Goal: Task Accomplishment & Management: Complete application form

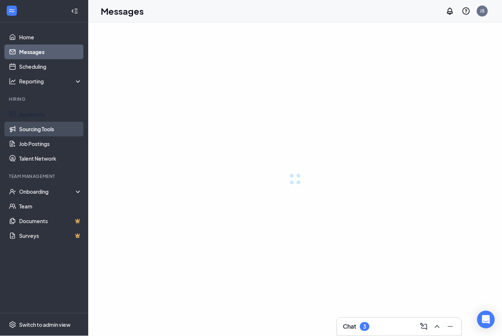
scroll to position [0, 0]
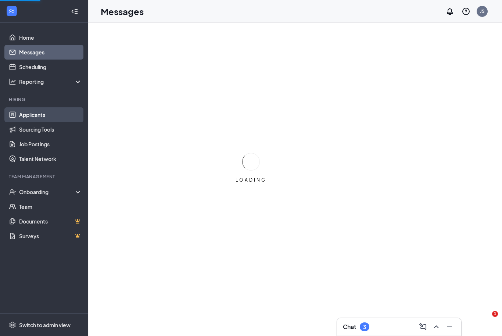
click at [44, 120] on link "Applicants" at bounding box center [50, 114] width 63 height 15
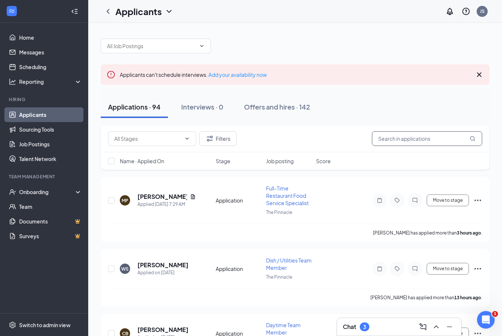
click at [433, 135] on input "text" at bounding box center [427, 138] width 110 height 15
type input "[PERSON_NAME]"
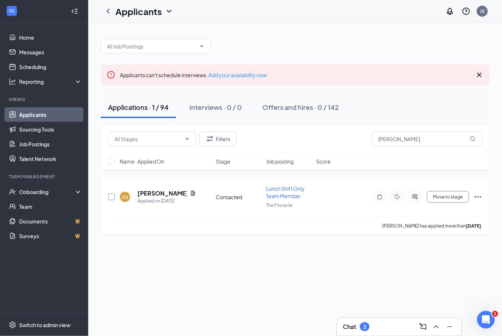
click at [112, 198] on input "checkbox" at bounding box center [111, 197] width 7 height 7
checkbox input "true"
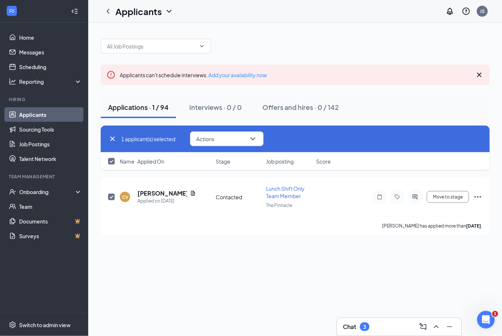
scroll to position [0, 0]
click at [224, 139] on button "Actions" at bounding box center [226, 139] width 73 height 15
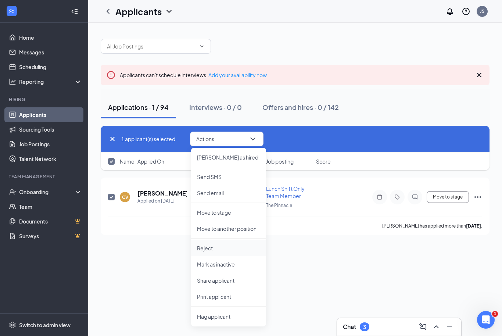
click at [211, 244] on li "Reject" at bounding box center [228, 248] width 75 height 16
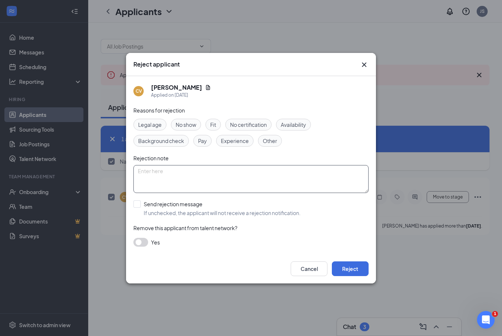
click at [274, 176] on textarea at bounding box center [250, 179] width 235 height 28
type textarea "She withdrew her application minutes before her phone interview was scheduled t…"
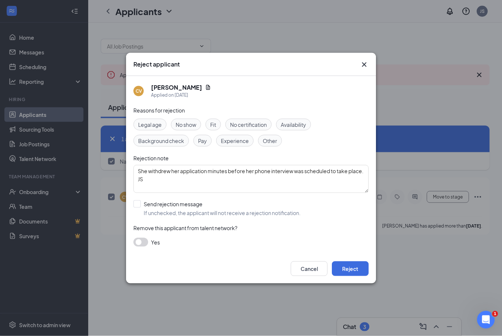
click at [141, 243] on button "button" at bounding box center [140, 242] width 15 height 9
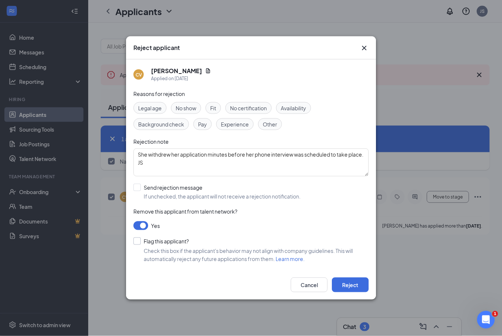
click at [140, 242] on div at bounding box center [136, 240] width 7 height 7
click at [140, 242] on input "Flag this applicant?" at bounding box center [160, 240] width 55 height 7
checkbox input "true"
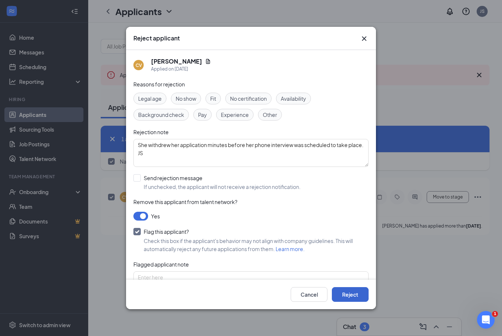
click at [342, 302] on button "Reject" at bounding box center [350, 294] width 37 height 15
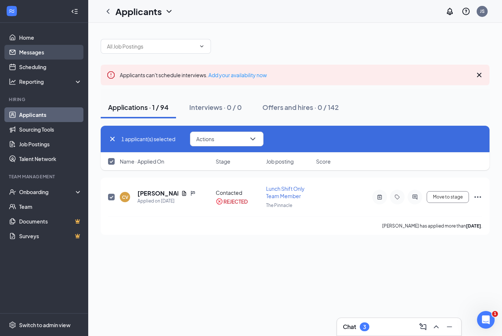
click at [54, 51] on link "Messages" at bounding box center [50, 52] width 63 height 15
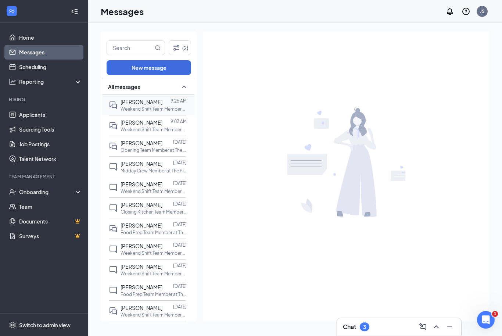
click at [135, 106] on p "Weekend Shift Team Member at The Pinnacle" at bounding box center [154, 109] width 66 height 6
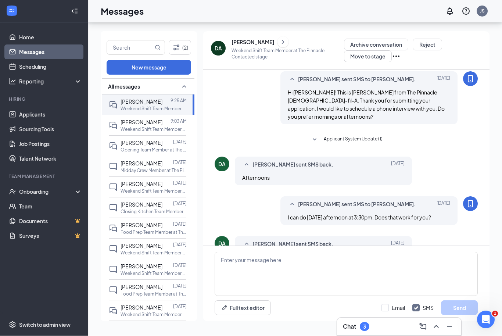
scroll to position [24, 0]
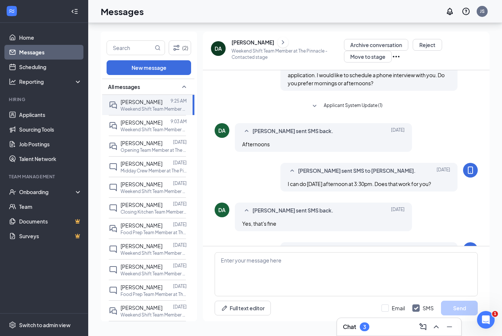
click at [252, 48] on p "Weekend Shift Team Member at The Pinnacle - Contacted stage" at bounding box center [287, 54] width 112 height 12
click at [238, 47] on div "[PERSON_NAME]" at bounding box center [287, 42] width 112 height 11
click at [282, 41] on icon "ChevronRight" at bounding box center [283, 42] width 2 height 4
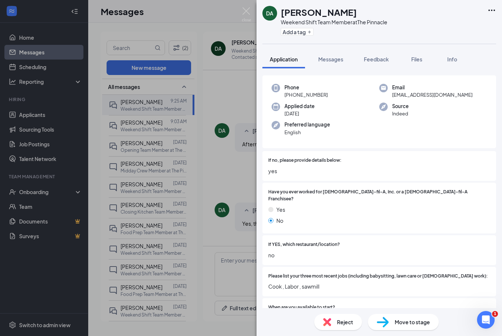
scroll to position [5, 0]
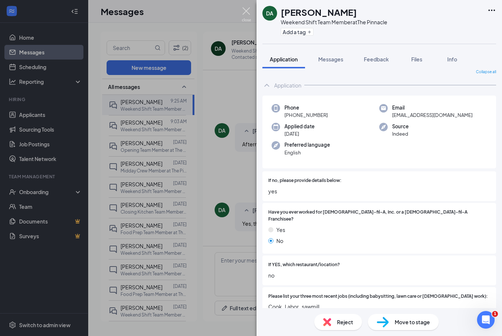
click at [246, 17] on img at bounding box center [246, 14] width 9 height 14
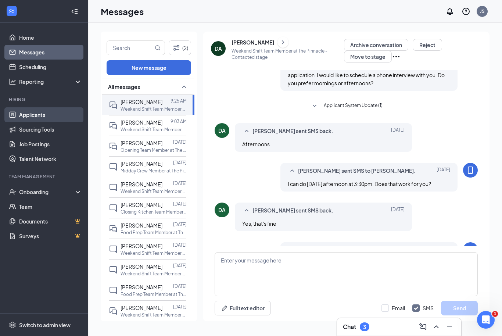
click at [43, 118] on link "Applicants" at bounding box center [50, 114] width 63 height 15
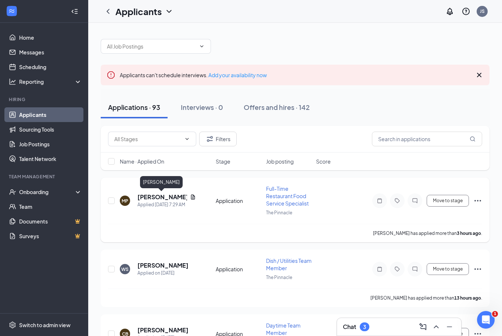
click at [165, 195] on h5 "[PERSON_NAME]" at bounding box center [162, 197] width 50 height 8
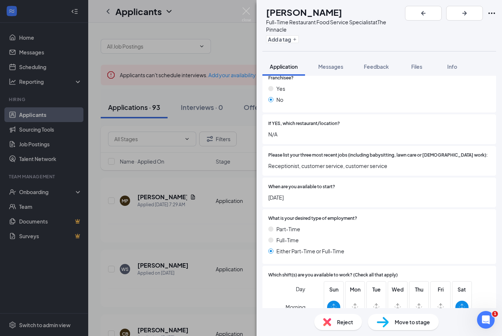
scroll to position [86, 0]
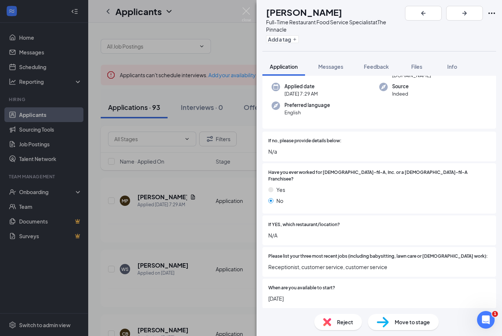
click at [253, 14] on div "MP [PERSON_NAME] Full-Time Restaurant Food Service Specialist at The Pinnacle A…" at bounding box center [251, 168] width 502 height 336
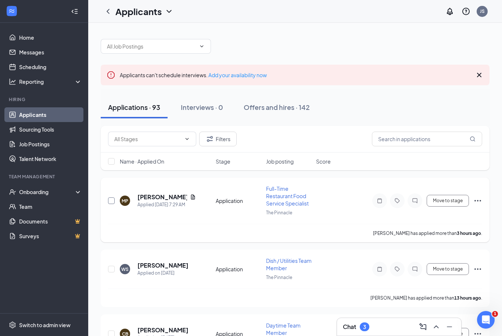
click at [114, 200] on input "checkbox" at bounding box center [111, 200] width 7 height 7
checkbox input "true"
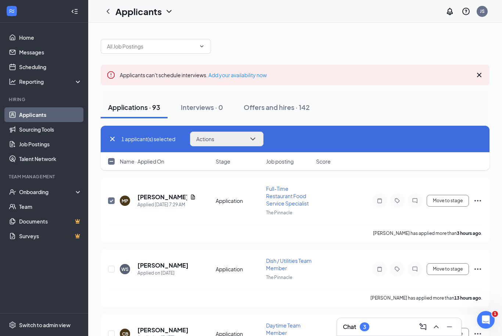
click at [238, 144] on button "Actions" at bounding box center [226, 139] width 73 height 15
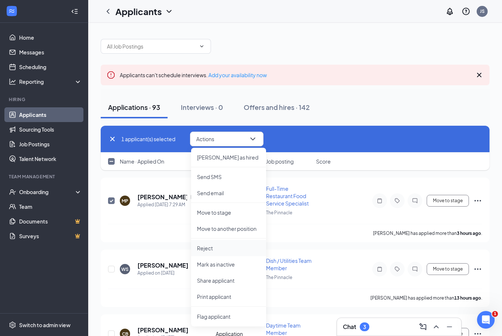
click at [215, 255] on li "Reject" at bounding box center [228, 248] width 75 height 16
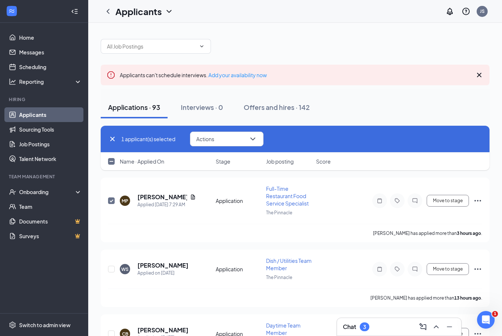
checkbox input "true"
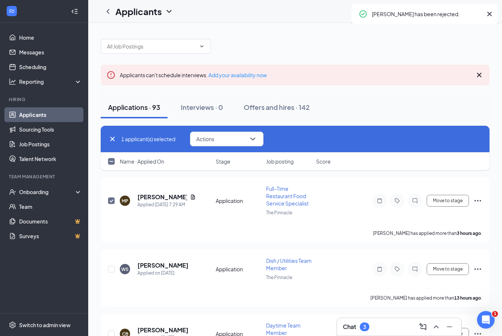
checkbox input "false"
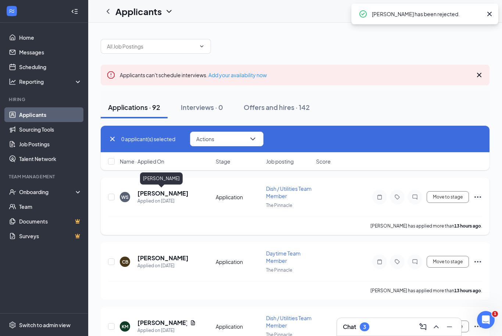
click at [161, 191] on h5 "[PERSON_NAME]" at bounding box center [162, 193] width 51 height 8
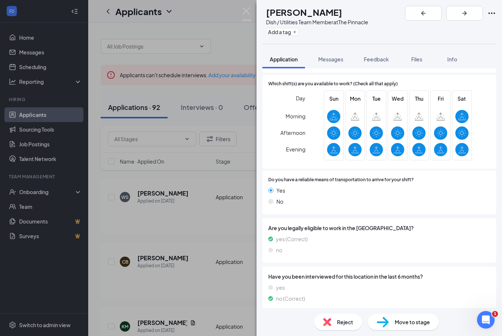
scroll to position [361, 0]
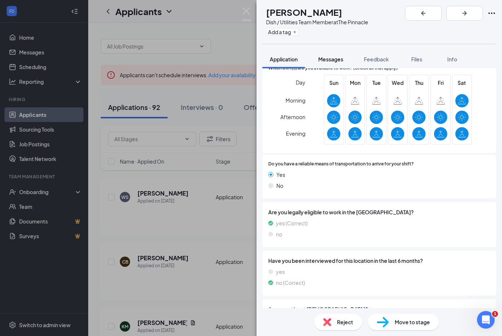
click at [332, 62] on div "Messages" at bounding box center [330, 58] width 25 height 7
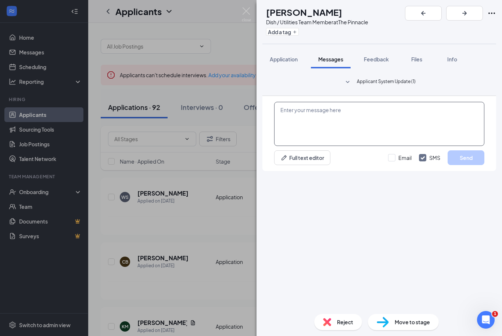
scroll to position [24, 0]
click at [328, 146] on textarea at bounding box center [379, 124] width 210 height 44
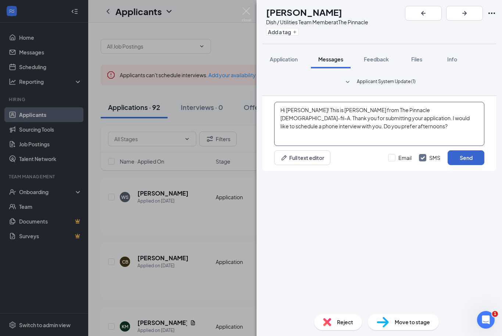
type textarea "Hi [PERSON_NAME]! This is [PERSON_NAME] from The Pinnacle [DEMOGRAPHIC_DATA]-fi…"
click at [476, 165] on button "Send" at bounding box center [465, 157] width 37 height 15
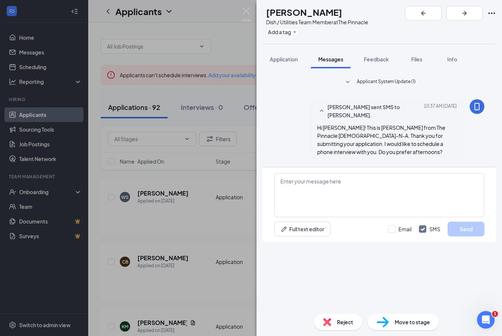
click at [251, 10] on div "WS [PERSON_NAME] Dish / Utilities Team Member at The Pinnacle Add a tag Applica…" at bounding box center [251, 168] width 502 height 336
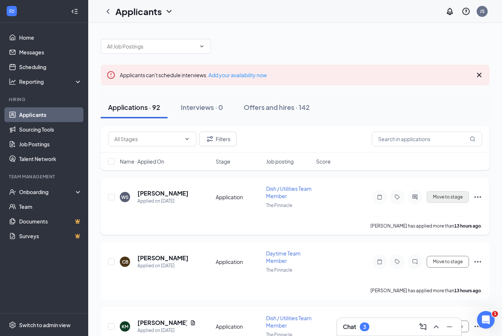
click at [439, 202] on div "Move to stage" at bounding box center [416, 197] width 132 height 15
click at [441, 196] on button "Move to stage" at bounding box center [448, 197] width 42 height 12
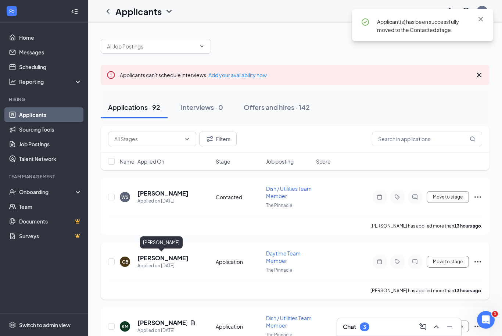
click at [161, 258] on h5 "[PERSON_NAME]" at bounding box center [162, 258] width 51 height 8
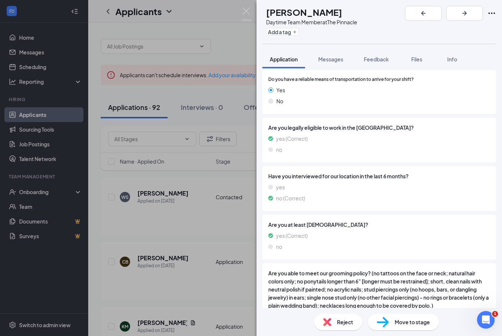
scroll to position [453, 0]
click at [247, 12] on img at bounding box center [246, 14] width 9 height 14
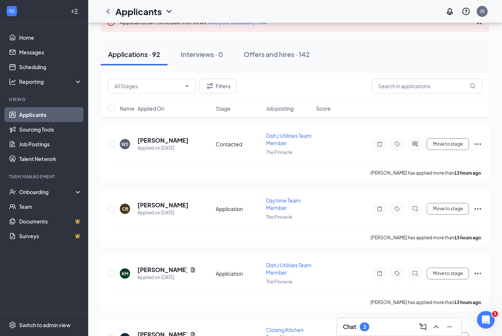
scroll to position [74, 0]
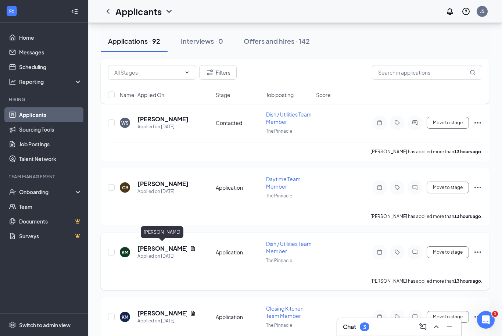
click at [163, 244] on h5 "[PERSON_NAME]" at bounding box center [162, 248] width 50 height 8
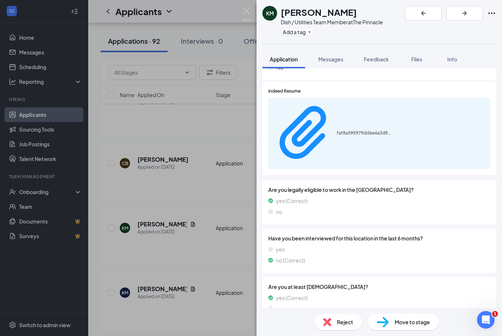
scroll to position [497, 0]
click at [247, 20] on img at bounding box center [246, 14] width 9 height 14
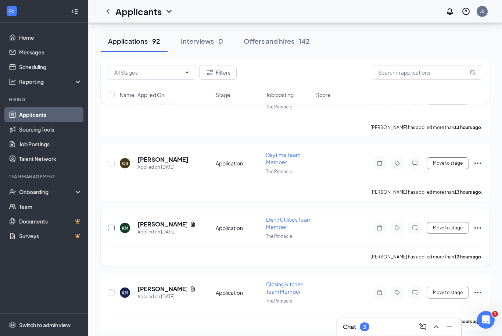
click at [114, 228] on input "checkbox" at bounding box center [111, 227] width 7 height 7
checkbox input "true"
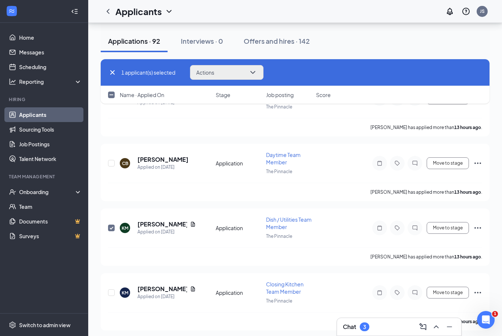
click at [248, 68] on button "Actions" at bounding box center [226, 72] width 73 height 15
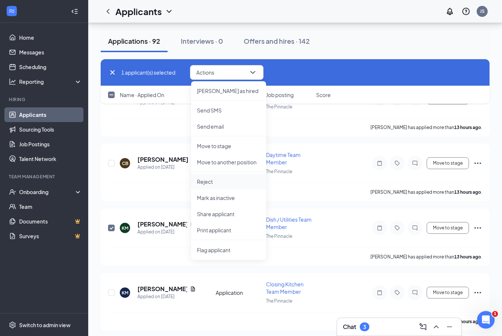
click at [215, 180] on p "Reject" at bounding box center [228, 181] width 63 height 7
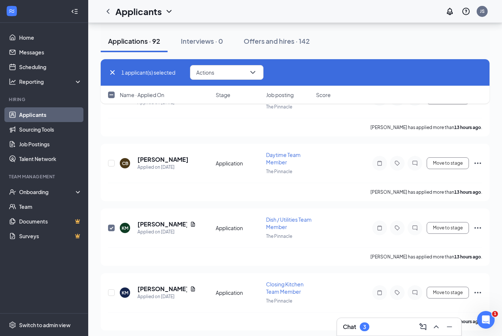
checkbox input "true"
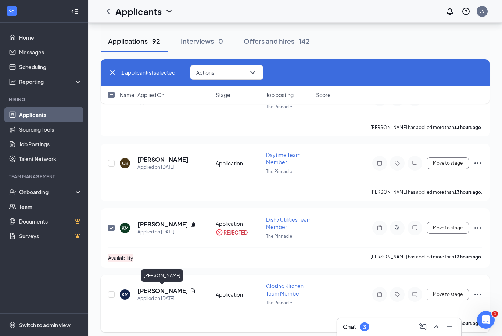
click at [168, 288] on h5 "[PERSON_NAME]" at bounding box center [162, 291] width 50 height 8
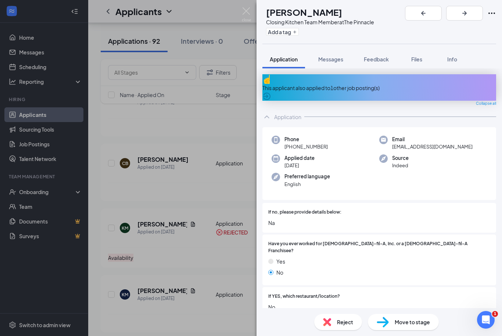
click at [250, 14] on img at bounding box center [246, 14] width 9 height 14
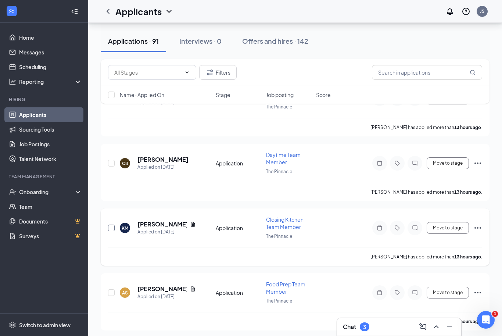
click at [110, 226] on input "checkbox" at bounding box center [111, 227] width 7 height 7
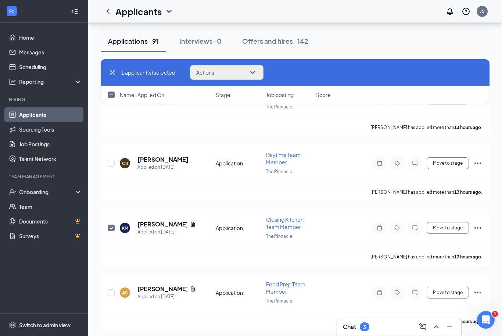
click at [209, 79] on button "Actions" at bounding box center [226, 72] width 73 height 15
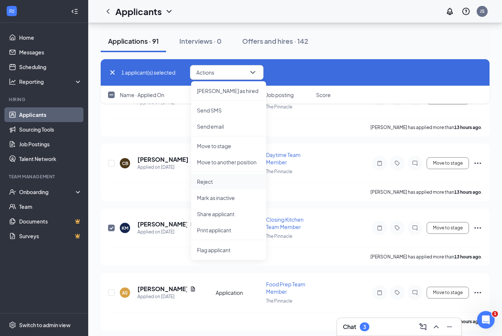
click at [210, 181] on p "Reject" at bounding box center [228, 181] width 63 height 7
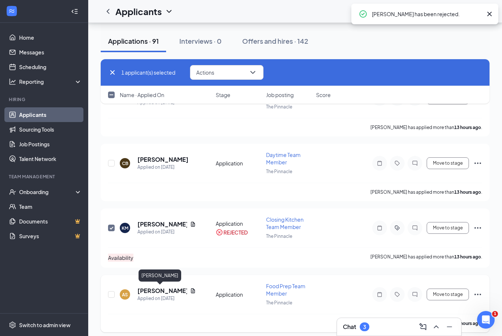
click at [150, 289] on h5 "[PERSON_NAME]" at bounding box center [162, 291] width 50 height 8
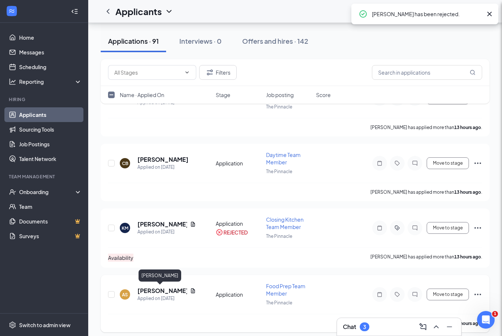
checkbox input "false"
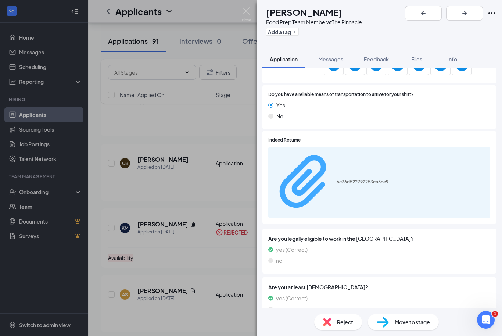
scroll to position [464, 0]
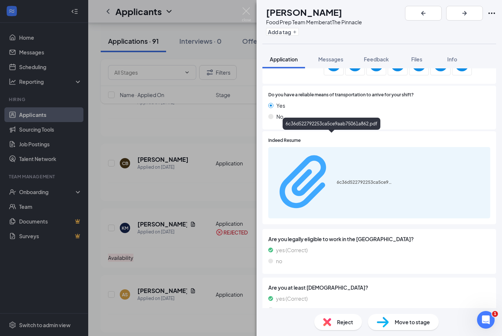
click at [351, 179] on div "6c36d522792253ca5ce9aab75061a862.pdf" at bounding box center [364, 182] width 55 height 6
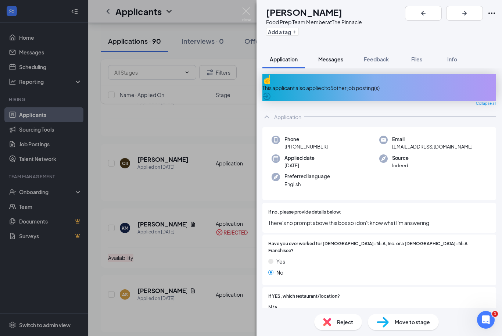
scroll to position [0, 0]
click at [339, 61] on span "Messages" at bounding box center [330, 59] width 25 height 7
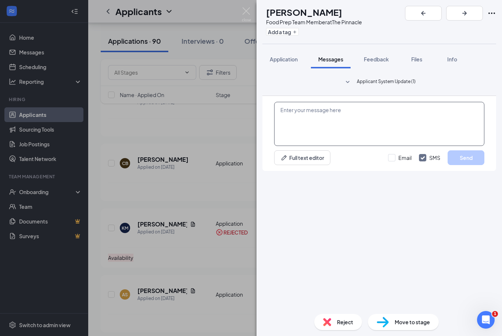
scroll to position [24, 0]
click at [354, 146] on textarea at bounding box center [379, 124] width 210 height 44
paste textarea "H"
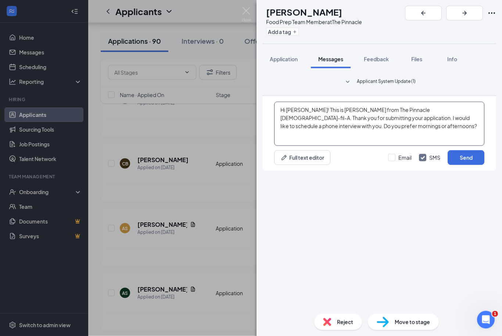
scroll to position [24, 0]
click at [317, 146] on textarea "Hi [PERSON_NAME]! This is [PERSON_NAME] from The Pinnacle [DEMOGRAPHIC_DATA]-fi…" at bounding box center [379, 124] width 210 height 44
type textarea "Hi [PERSON_NAME]! This is [PERSON_NAME] from The Pinnacle [DEMOGRAPHIC_DATA]-fi…"
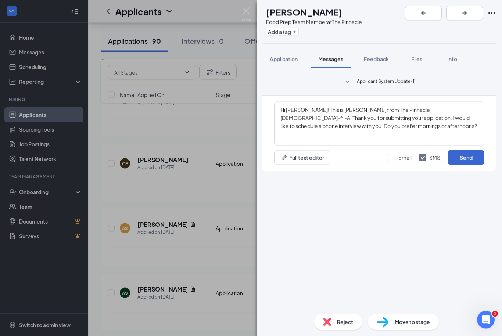
click at [467, 165] on button "Send" at bounding box center [465, 157] width 37 height 15
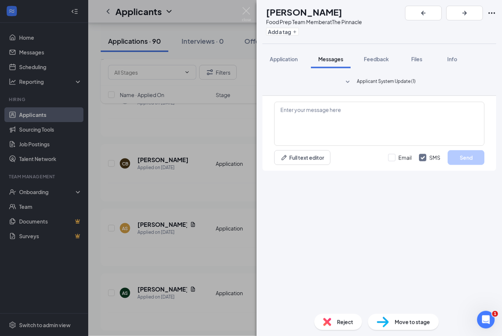
scroll to position [98, 0]
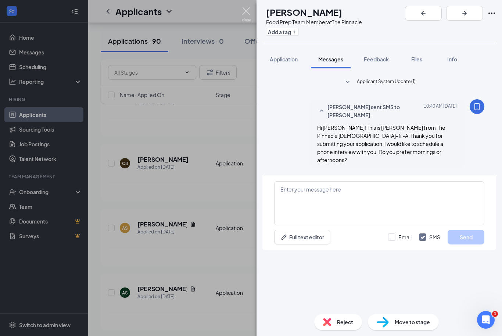
click at [249, 17] on img at bounding box center [246, 14] width 9 height 14
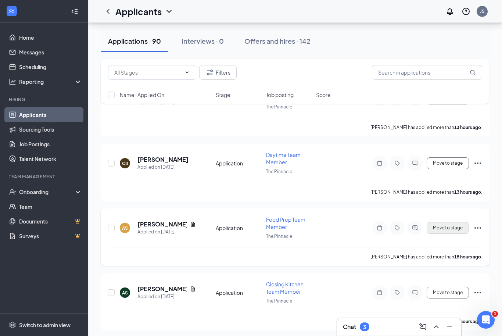
click at [455, 226] on button "Move to stage" at bounding box center [448, 228] width 42 height 12
click at [447, 290] on button "Move to stage" at bounding box center [448, 293] width 42 height 12
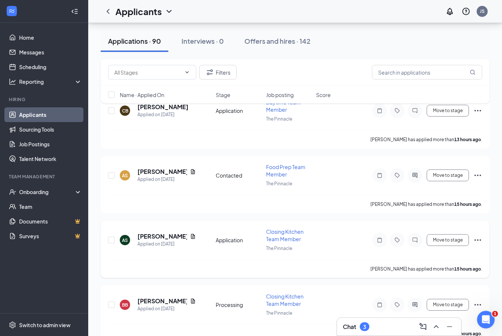
scroll to position [176, 0]
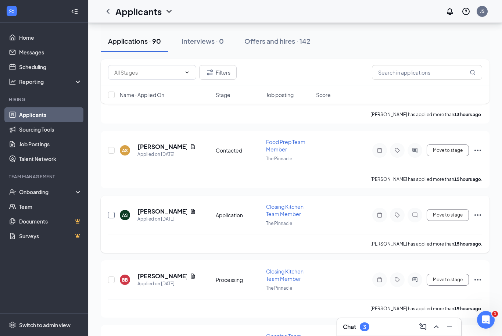
click at [108, 213] on input "checkbox" at bounding box center [111, 215] width 7 height 7
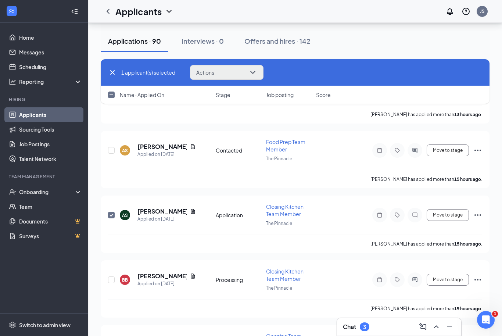
click at [248, 76] on button "Actions" at bounding box center [226, 72] width 73 height 15
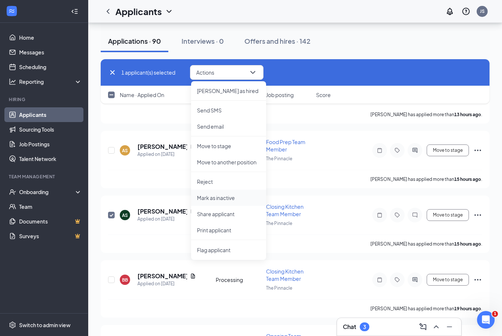
click at [236, 204] on li "Mark as inactive" at bounding box center [228, 198] width 75 height 16
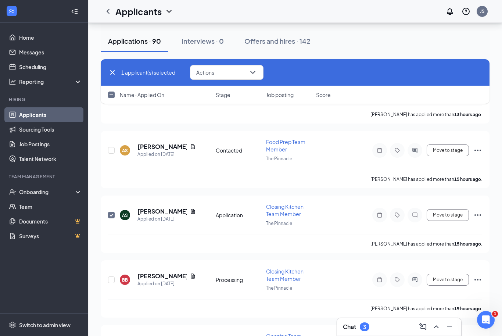
click at [168, 272] on h5 "[PERSON_NAME]" at bounding box center [162, 276] width 50 height 8
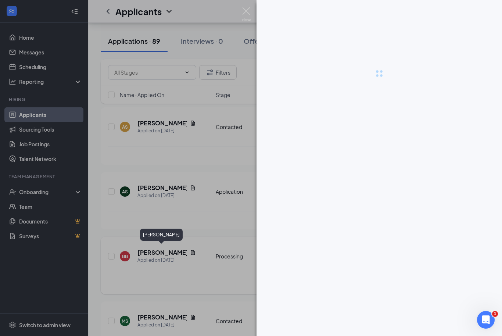
scroll to position [200, 0]
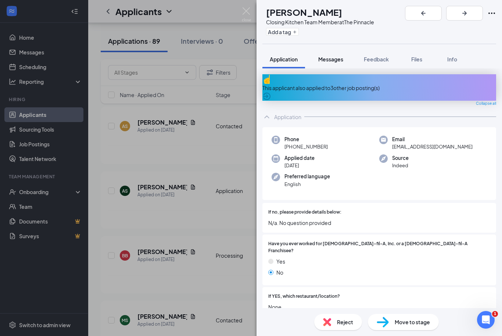
click at [333, 57] on span "Messages" at bounding box center [330, 59] width 25 height 7
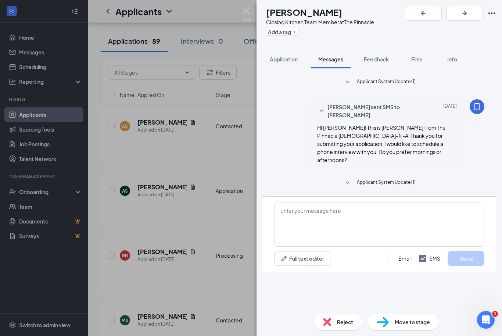
scroll to position [24, 0]
click at [247, 7] on div "BB [PERSON_NAME] Closing Kitchen Team Member at The Pinnacle Add a tag Applicat…" at bounding box center [251, 168] width 502 height 336
click at [255, 17] on div "BB [PERSON_NAME] Closing Kitchen Team Member at The Pinnacle Add a tag Applicat…" at bounding box center [251, 168] width 502 height 336
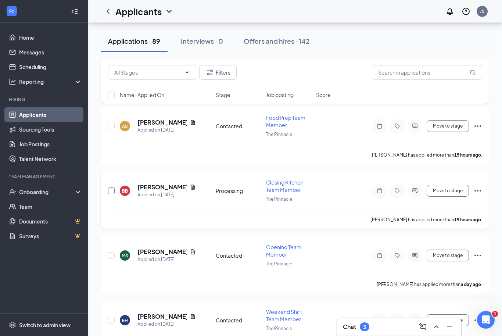
click at [112, 187] on input "checkbox" at bounding box center [111, 190] width 7 height 7
checkbox input "true"
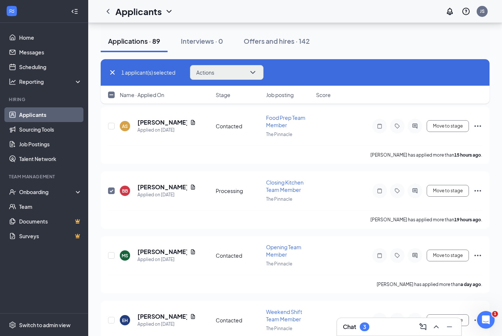
click at [241, 70] on button "Actions" at bounding box center [226, 72] width 73 height 15
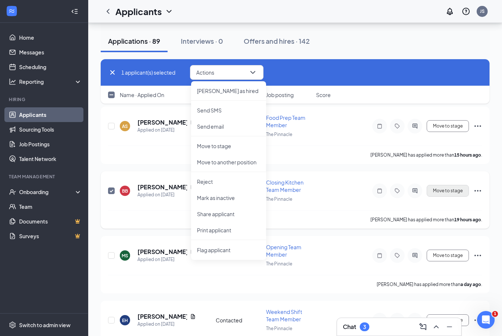
click at [443, 191] on button "Move to stage" at bounding box center [448, 191] width 42 height 12
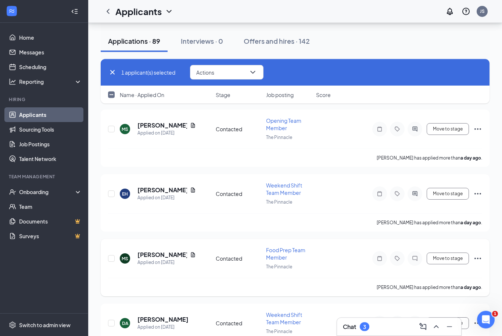
scroll to position [327, 0]
click at [109, 256] on input "checkbox" at bounding box center [111, 258] width 7 height 7
checkbox input "true"
click at [230, 75] on button "Actions" at bounding box center [226, 72] width 73 height 15
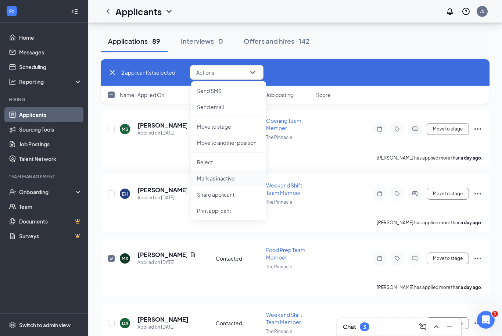
click at [206, 175] on p "Mark as inactive" at bounding box center [228, 178] width 63 height 7
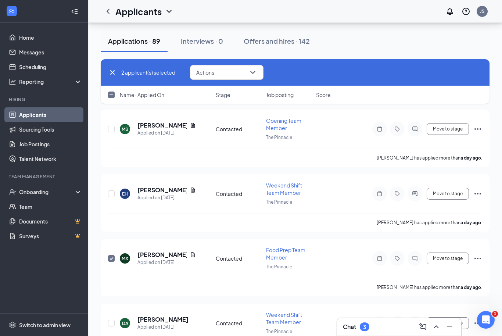
checkbox input "false"
checkbox input "true"
checkbox input "false"
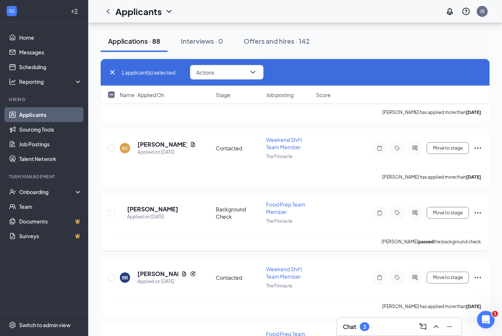
scroll to position [566, 0]
click at [159, 205] on h5 "[PERSON_NAME]" at bounding box center [152, 209] width 51 height 8
checkbox input "false"
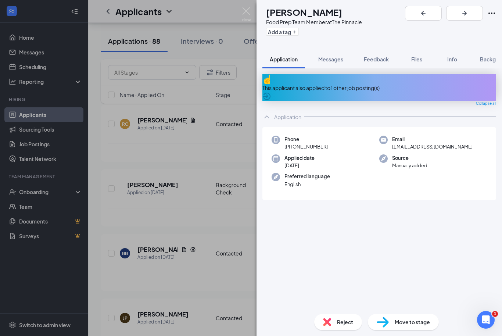
click at [251, 15] on div "[PERSON_NAME] [PERSON_NAME] Food Prep Team Member at The Pinnacle Add a tag App…" at bounding box center [251, 168] width 502 height 336
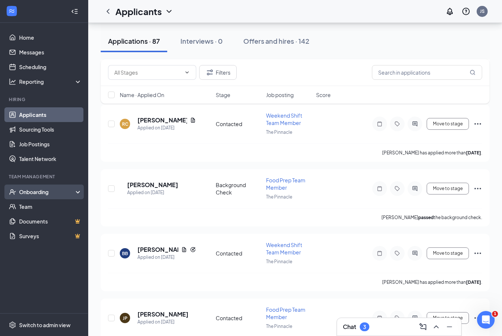
click at [41, 194] on div "Onboarding" at bounding box center [47, 191] width 57 height 7
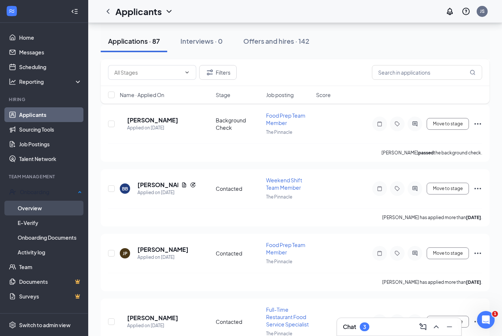
click at [36, 207] on link "Overview" at bounding box center [50, 208] width 64 height 15
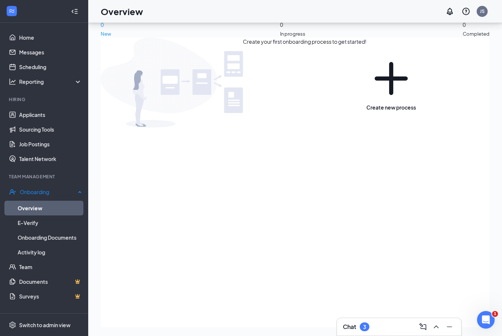
scroll to position [24, 0]
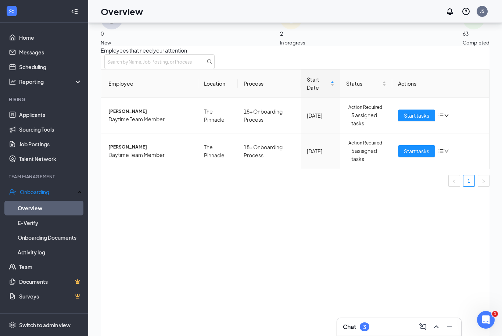
click at [123, 29] on span "0" at bounding box center [112, 33] width 22 height 8
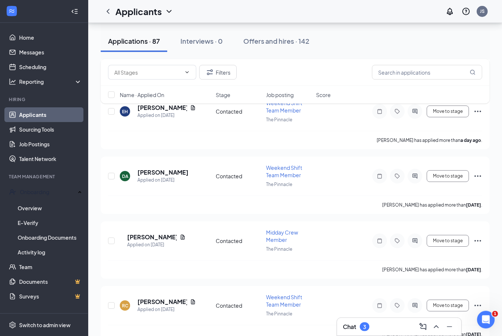
scroll to position [473, 0]
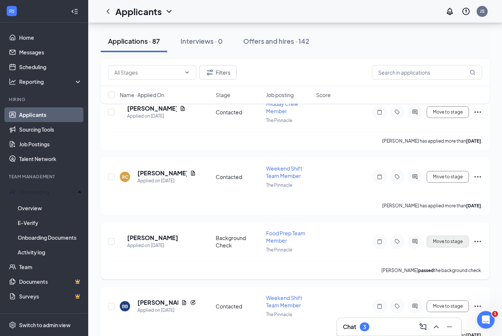
click at [429, 237] on button "Move to stage" at bounding box center [448, 242] width 42 height 12
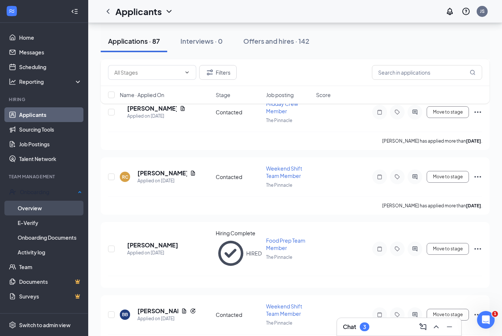
click at [33, 205] on link "Overview" at bounding box center [50, 208] width 64 height 15
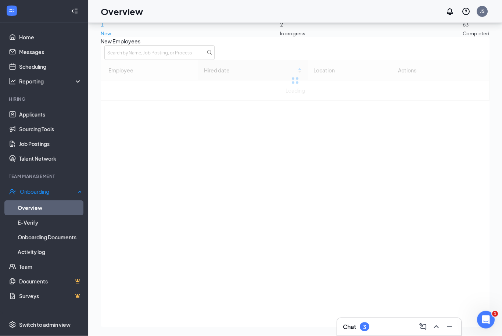
scroll to position [57, 0]
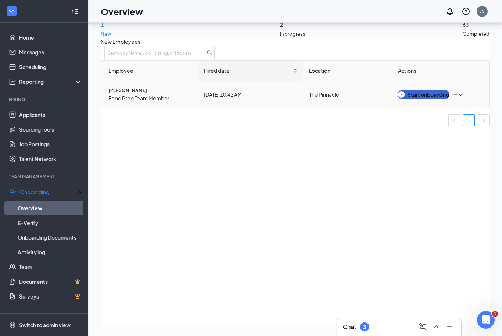
click at [421, 90] on div "Start onboarding" at bounding box center [423, 94] width 51 height 8
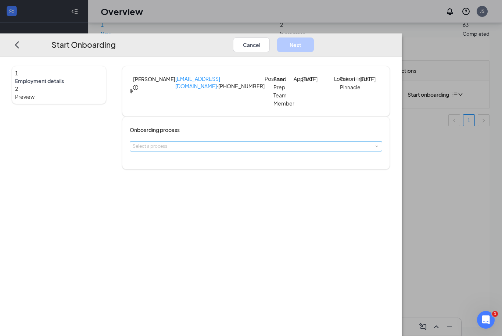
click at [223, 149] on div "Select a process" at bounding box center [254, 146] width 243 height 7
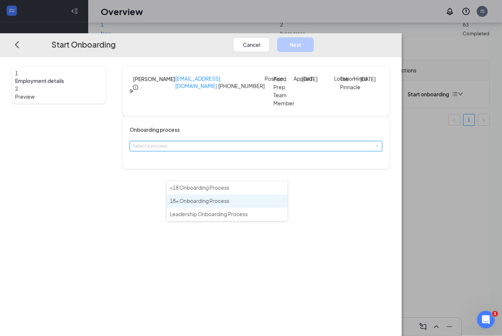
click at [188, 198] on span "18+ Onboarding Process" at bounding box center [200, 201] width 60 height 7
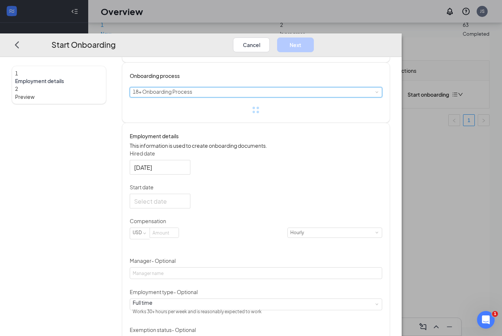
scroll to position [93, 0]
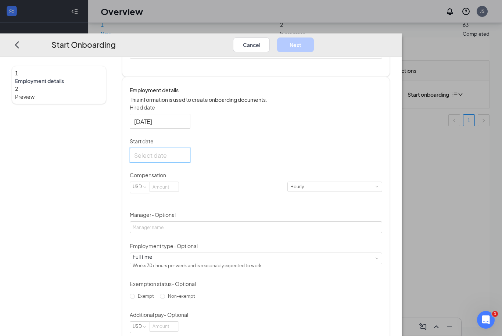
click at [184, 160] on input "Start date" at bounding box center [159, 155] width 50 height 9
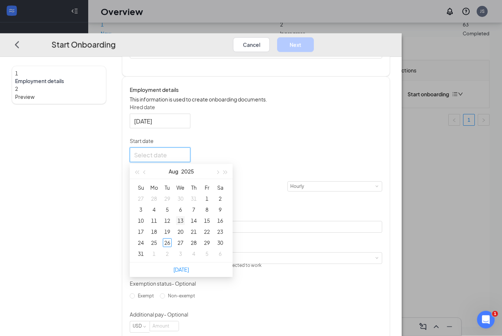
type input "[DATE]"
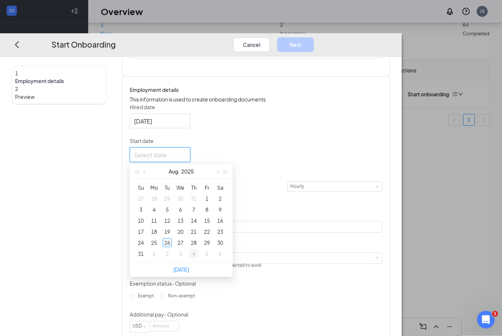
type input "[DATE]"
click at [198, 259] on div "4" at bounding box center [193, 254] width 9 height 9
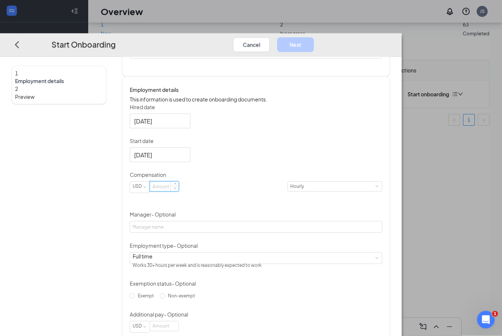
click at [179, 192] on input at bounding box center [164, 187] width 29 height 10
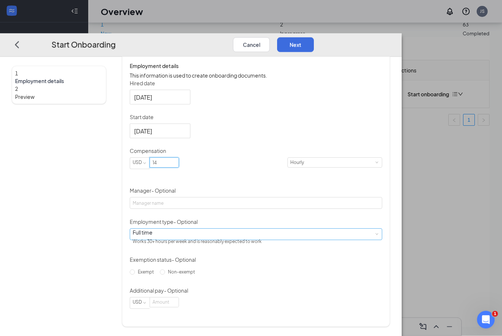
scroll to position [129, 0]
type input "14"
click at [231, 239] on div "Full time Works 30+ hours per week and is reasonably expected to work" at bounding box center [256, 234] width 247 height 11
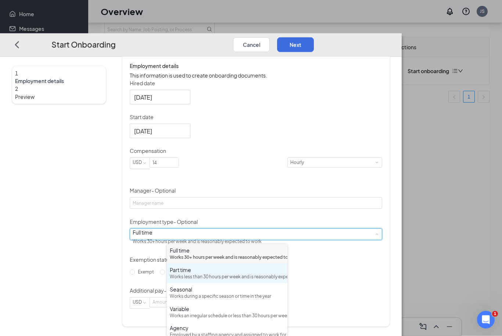
click at [187, 281] on div "Works less than 30 hours per week and is reasonably expected to work" at bounding box center [227, 277] width 115 height 7
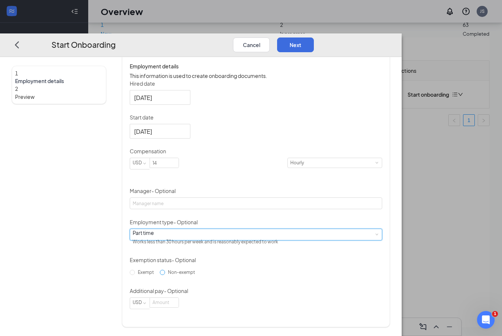
click at [165, 275] on input "Non-exempt" at bounding box center [162, 272] width 5 height 5
radio input "true"
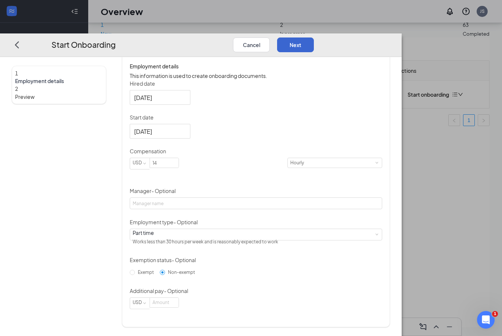
click at [314, 37] on button "Next" at bounding box center [295, 44] width 37 height 15
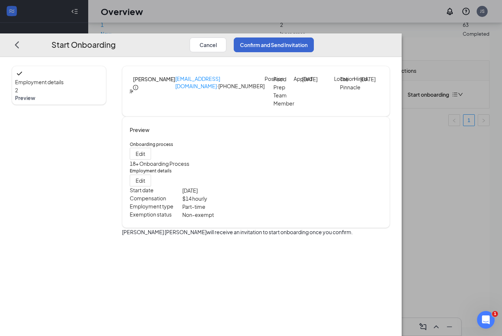
scroll to position [0, 0]
click at [314, 37] on button "Confirm and Send Invitation" at bounding box center [274, 44] width 80 height 15
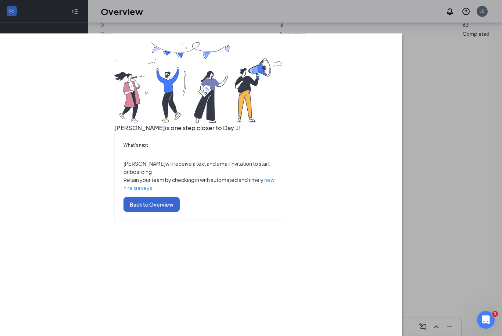
click at [180, 212] on button "Back to Overview" at bounding box center [151, 204] width 56 height 15
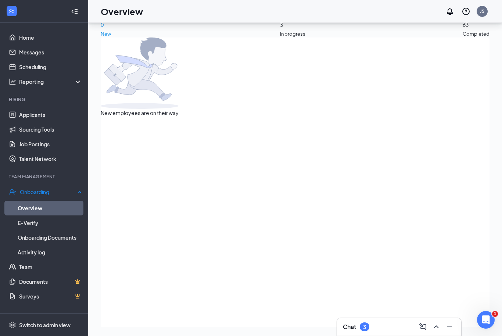
click at [39, 201] on link "Overview" at bounding box center [50, 208] width 64 height 15
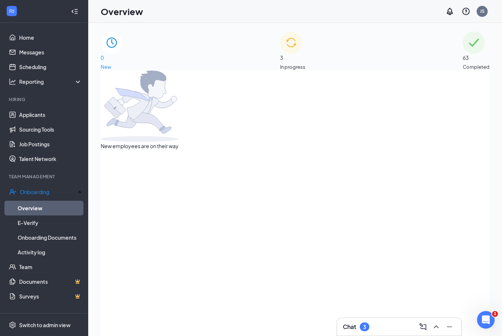
click at [302, 59] on div "3 In progress" at bounding box center [292, 51] width 25 height 39
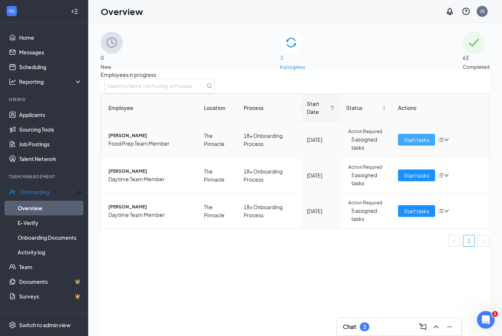
click at [421, 144] on span "Start tasks" at bounding box center [416, 140] width 25 height 8
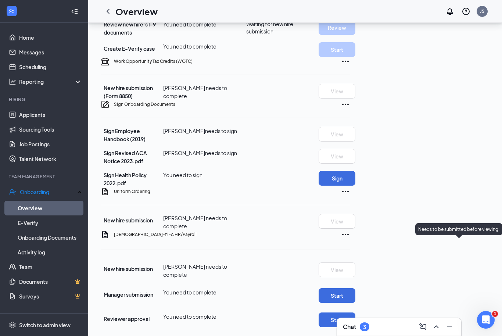
scroll to position [213, 0]
